Goal: Navigation & Orientation: Find specific page/section

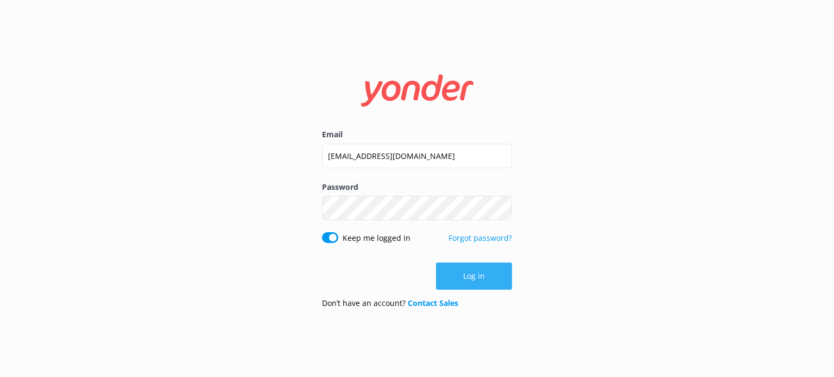
click at [454, 264] on button "Log in" at bounding box center [474, 276] width 76 height 27
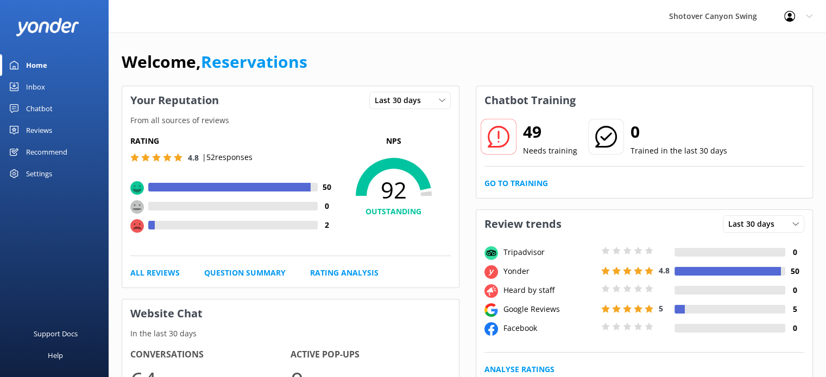
click at [39, 125] on div "Reviews" at bounding box center [39, 130] width 26 height 22
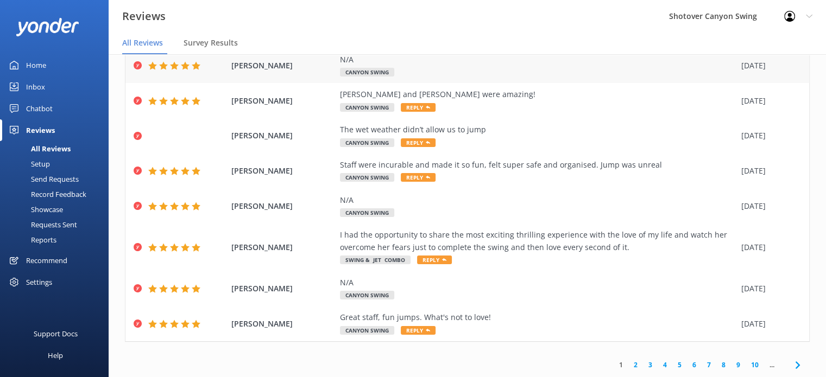
scroll to position [22, 0]
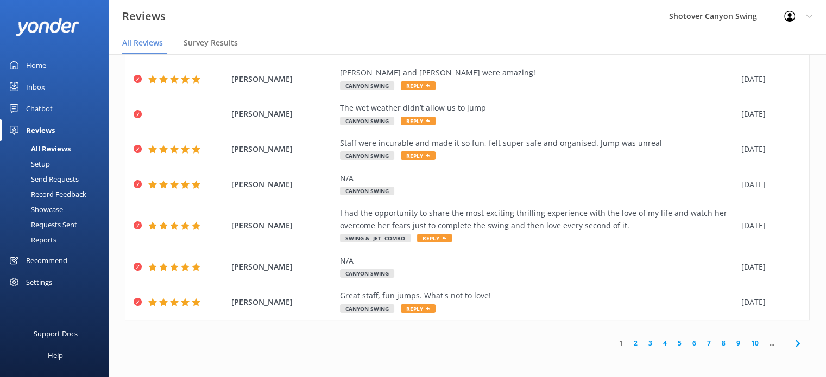
click at [628, 343] on link "2" at bounding box center [635, 343] width 15 height 10
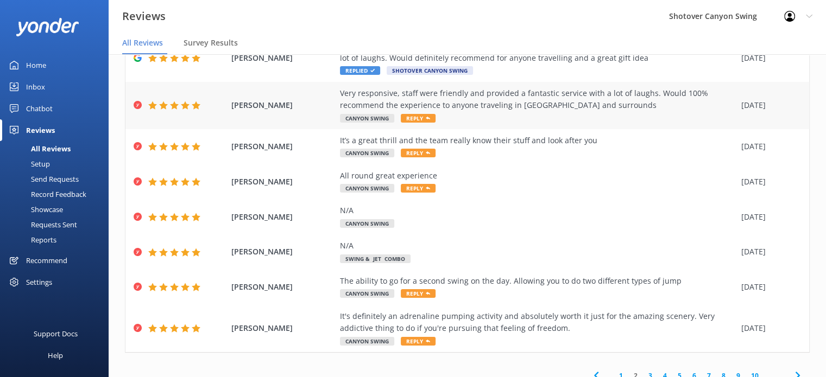
scroll to position [167, 0]
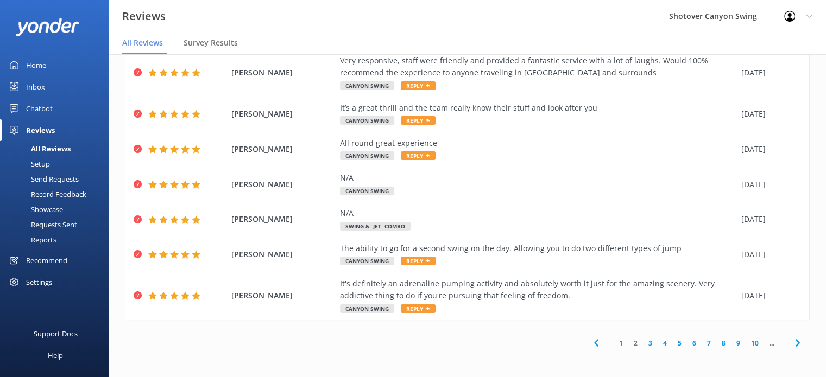
click at [50, 64] on link "Home" at bounding box center [54, 65] width 109 height 22
